Goal: Task Accomplishment & Management: Use online tool/utility

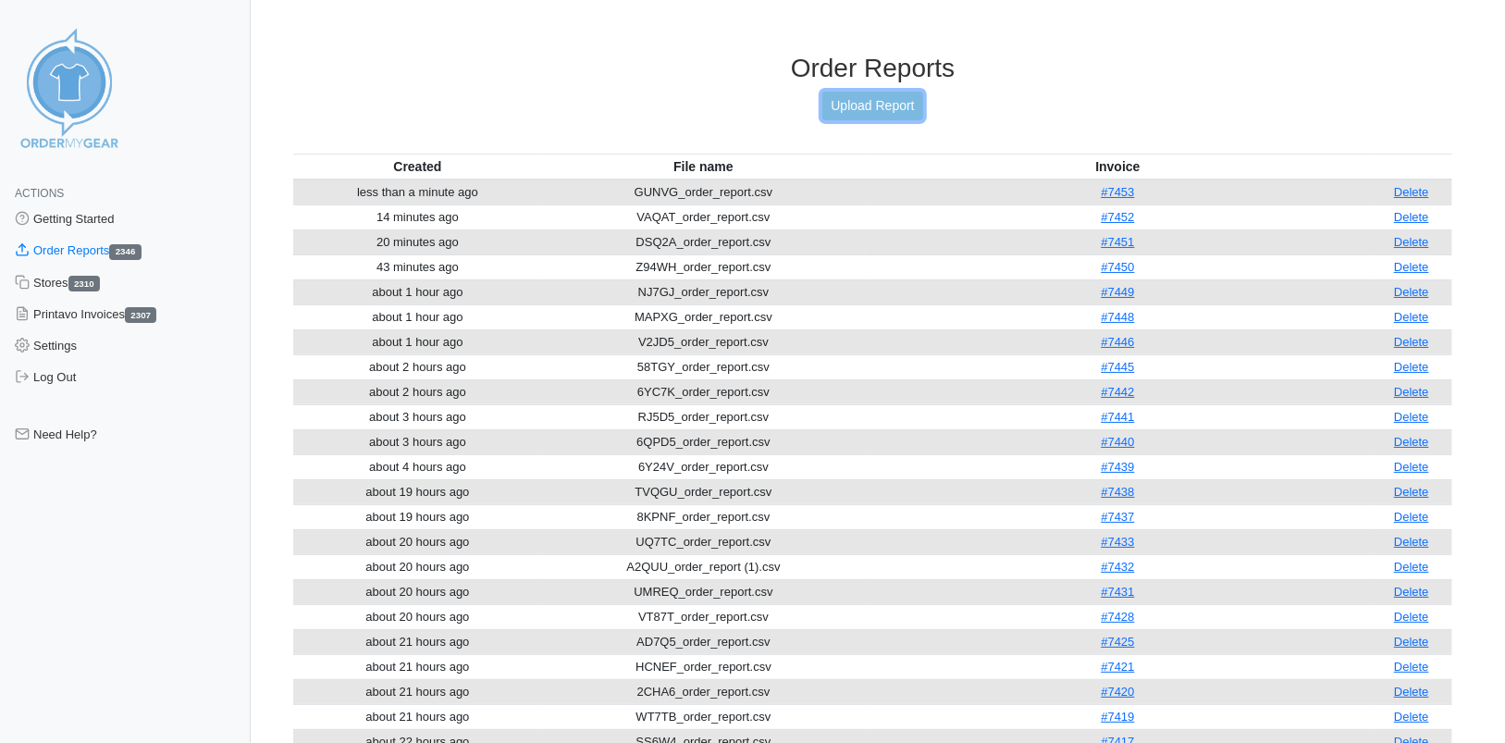
click at [861, 112] on link "Upload Report" at bounding box center [872, 106] width 100 height 29
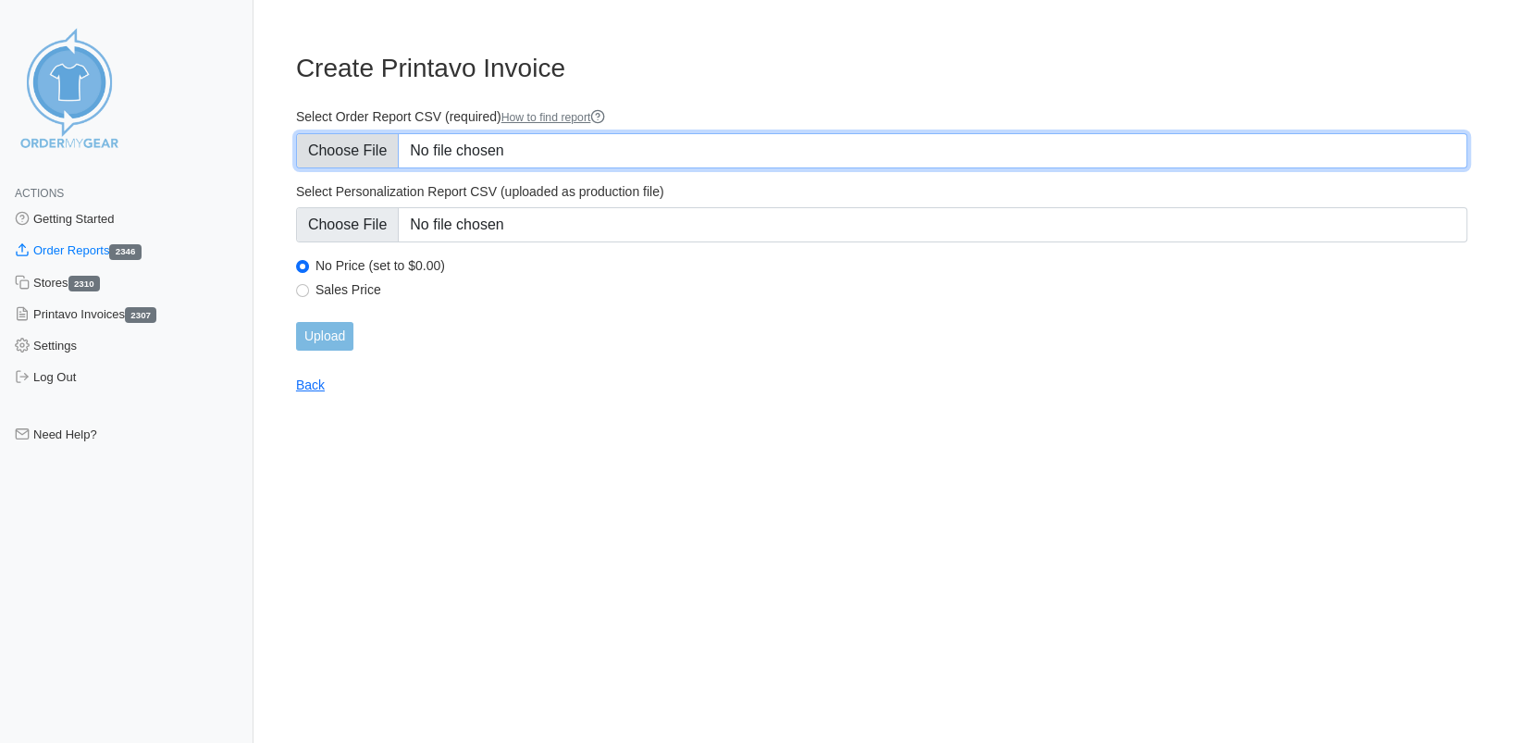
click at [356, 157] on input "Select Order Report CSV (required) How to find report" at bounding box center [881, 150] width 1171 height 35
type input "C:\fakepath\GFP9S_order_report.csv"
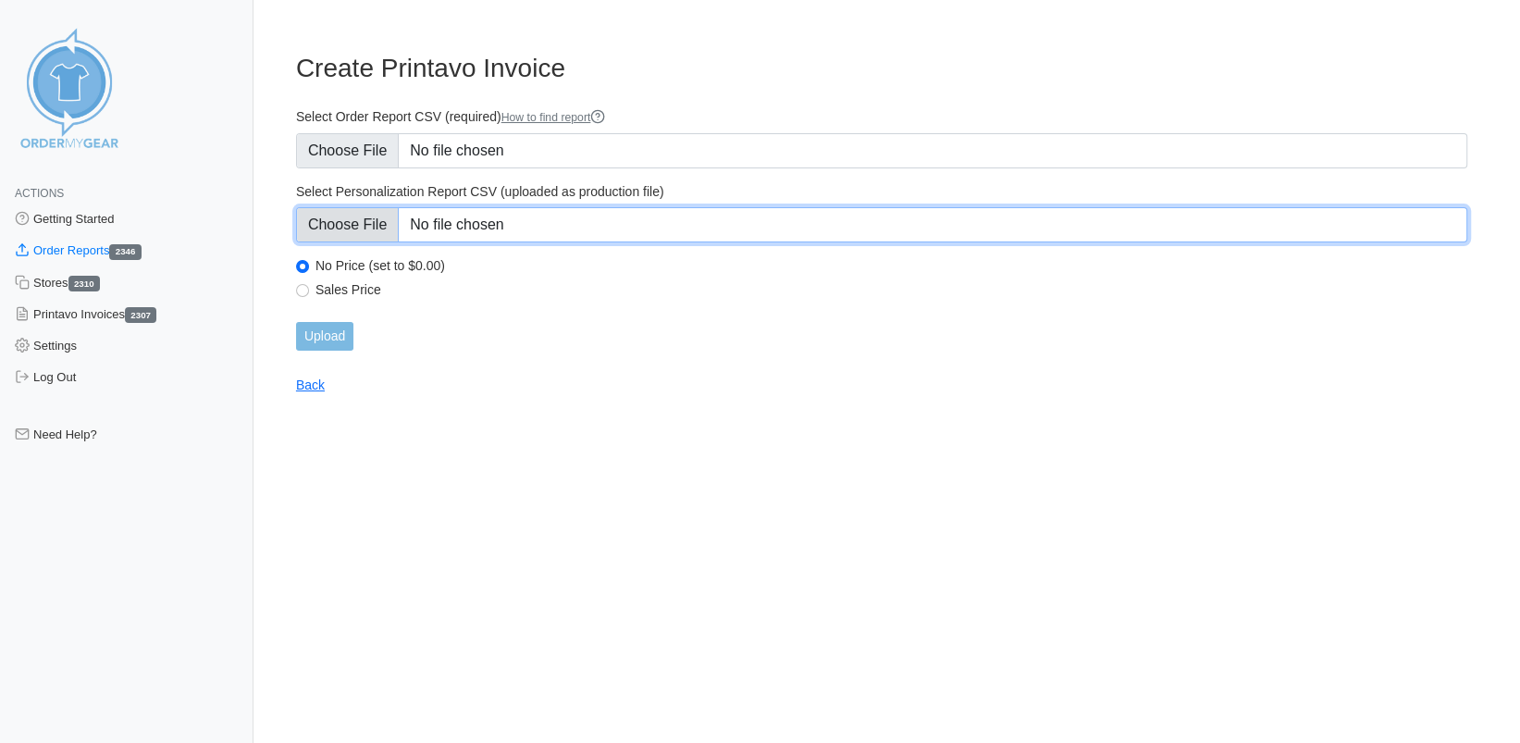
click at [357, 232] on input "Select Personalization Report CSV (uploaded as production file)" at bounding box center [881, 224] width 1171 height 35
type input "C:\fakepath\GFP9S_personalization_report.csv"
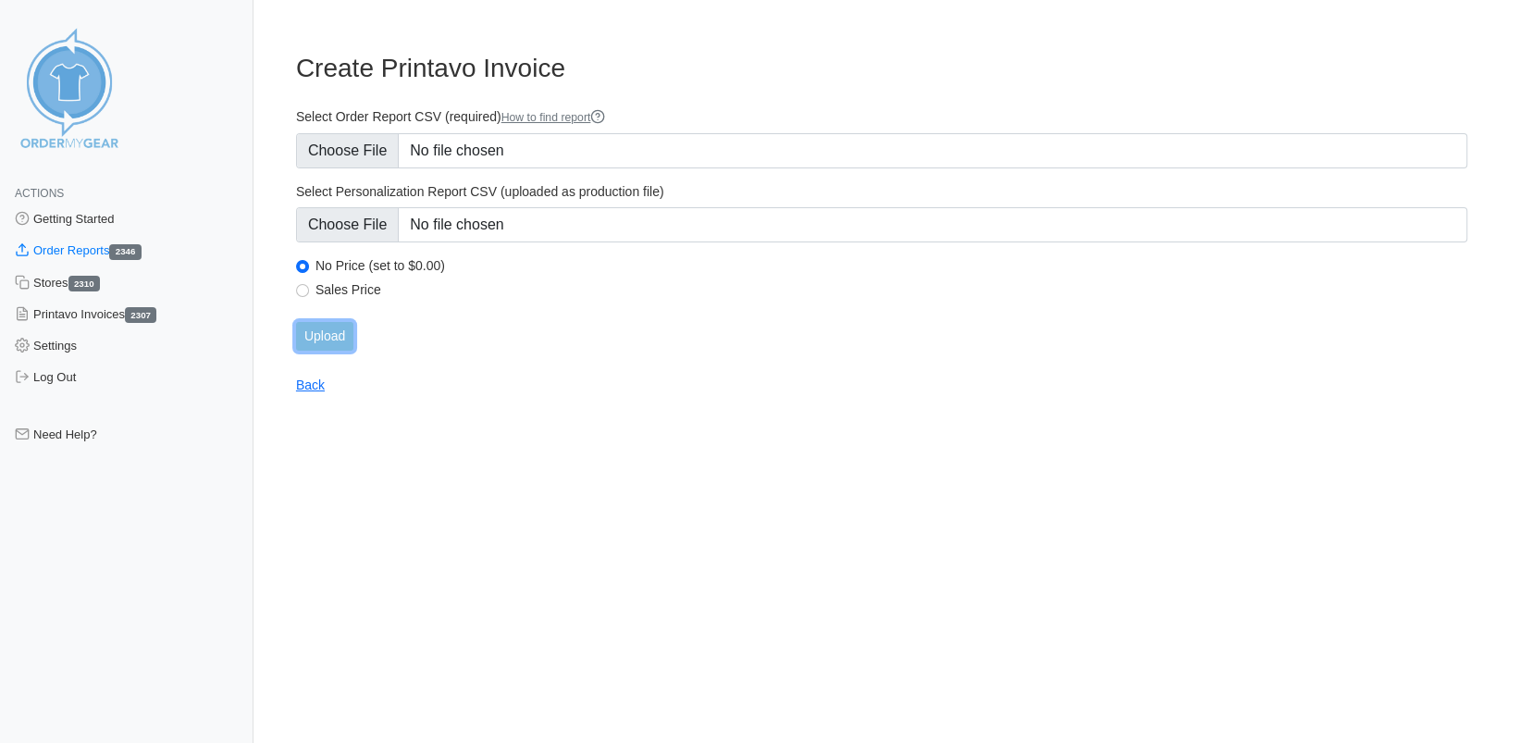
click at [329, 338] on input "Upload" at bounding box center [324, 336] width 57 height 29
